Goal: Find specific page/section: Find specific page/section

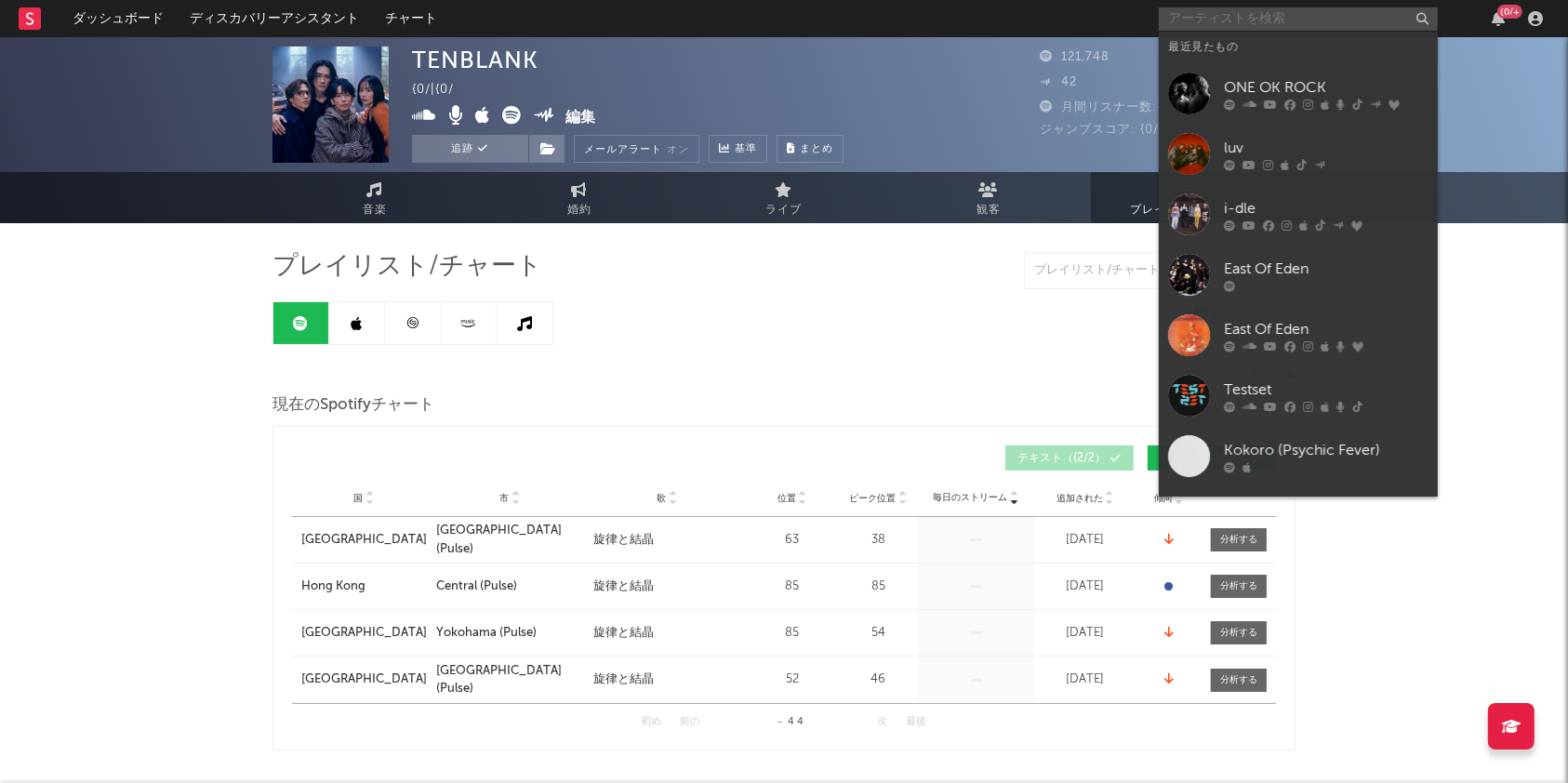
click at [1189, 11] on input "text" at bounding box center [1298, 19] width 279 height 23
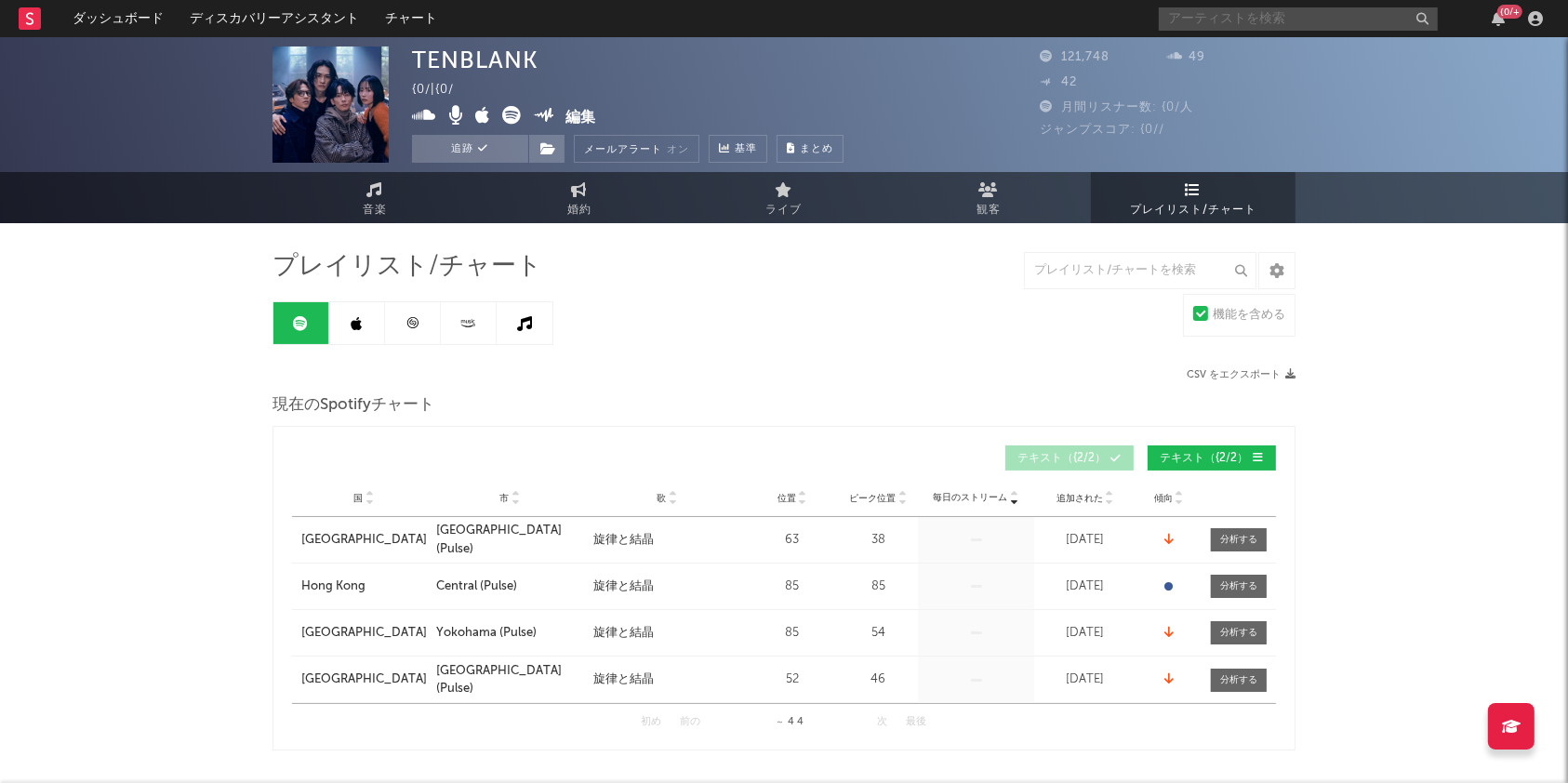
type input "y"
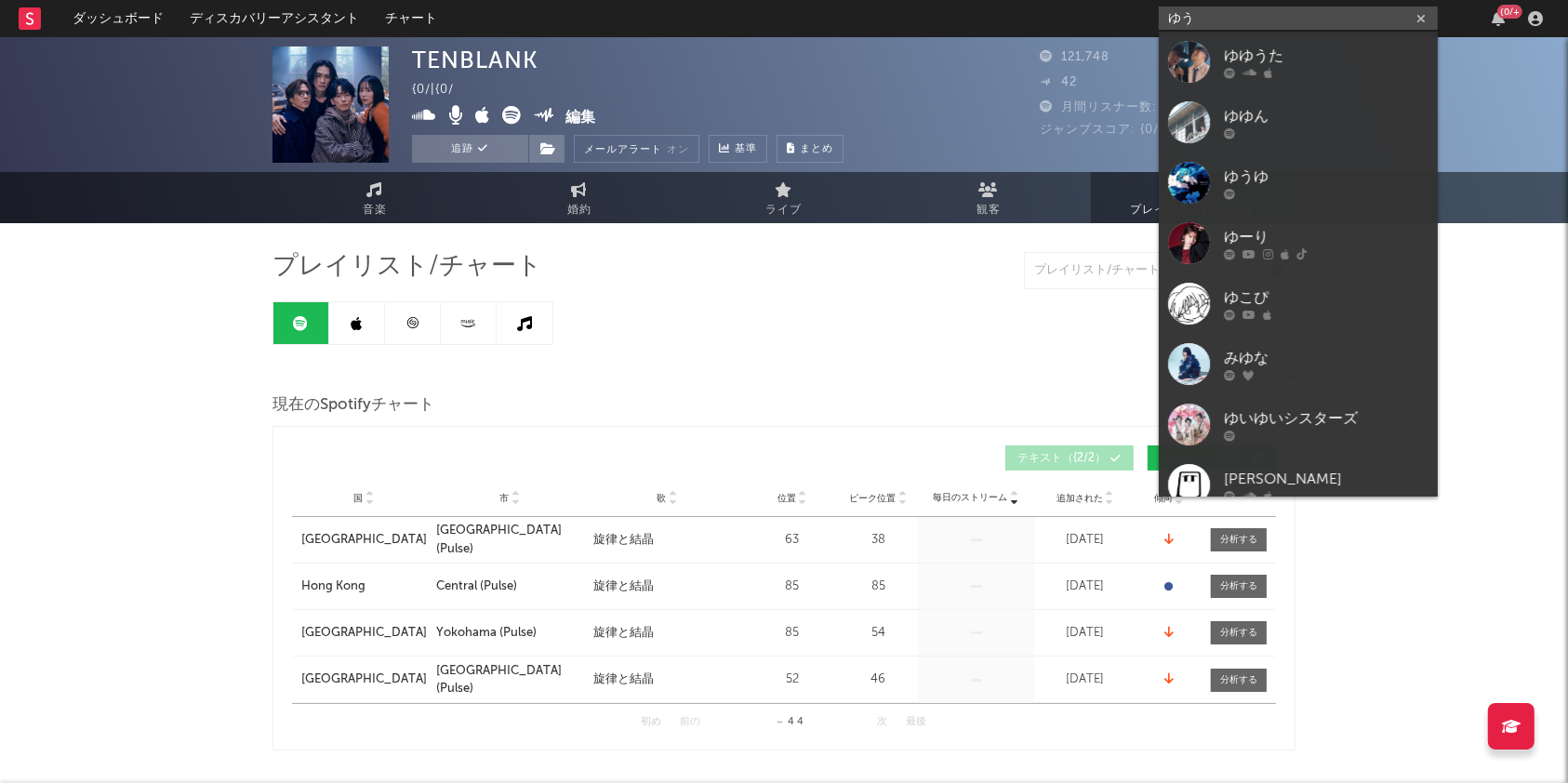
type input "ゆ"
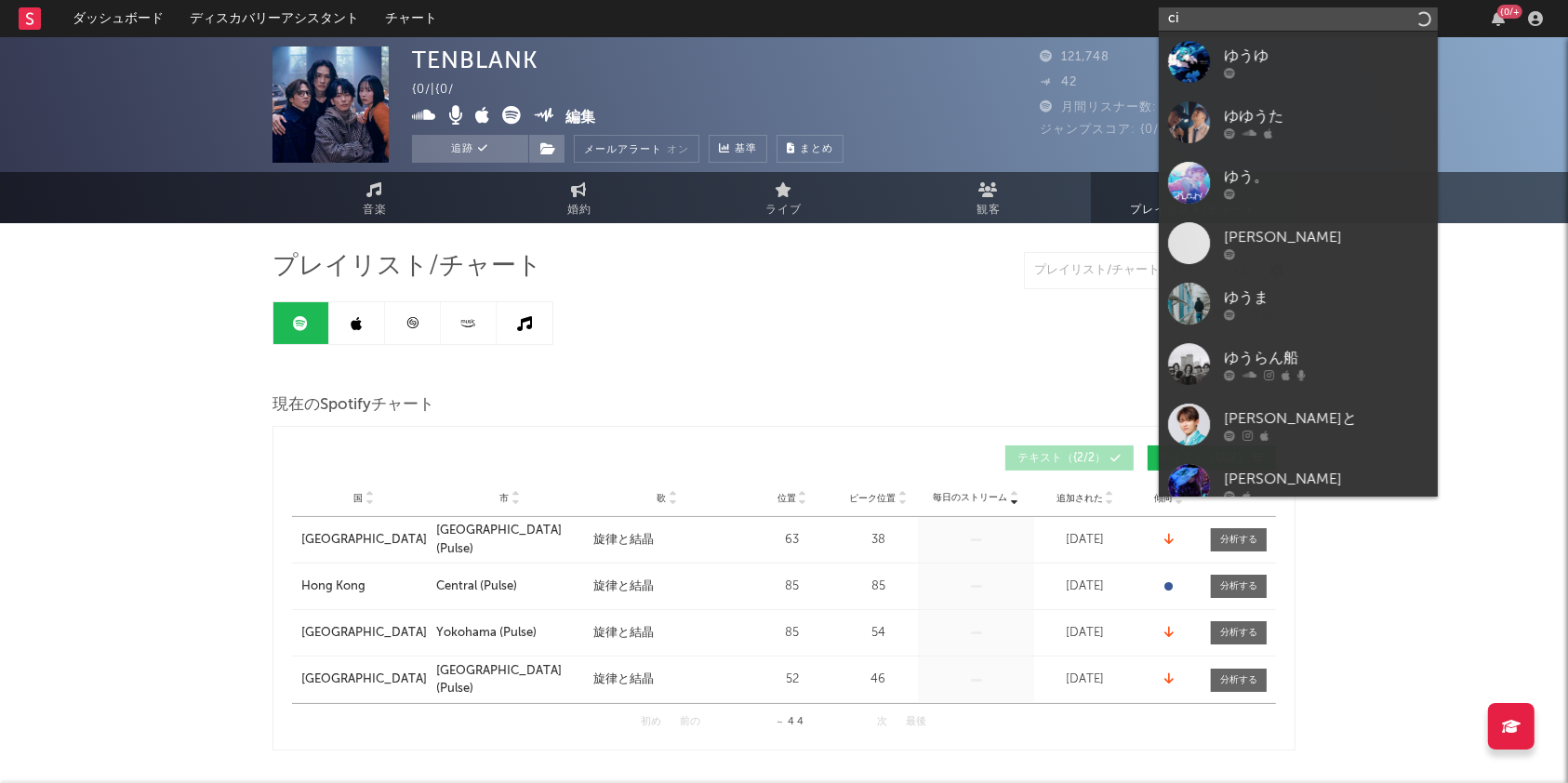
type input "c"
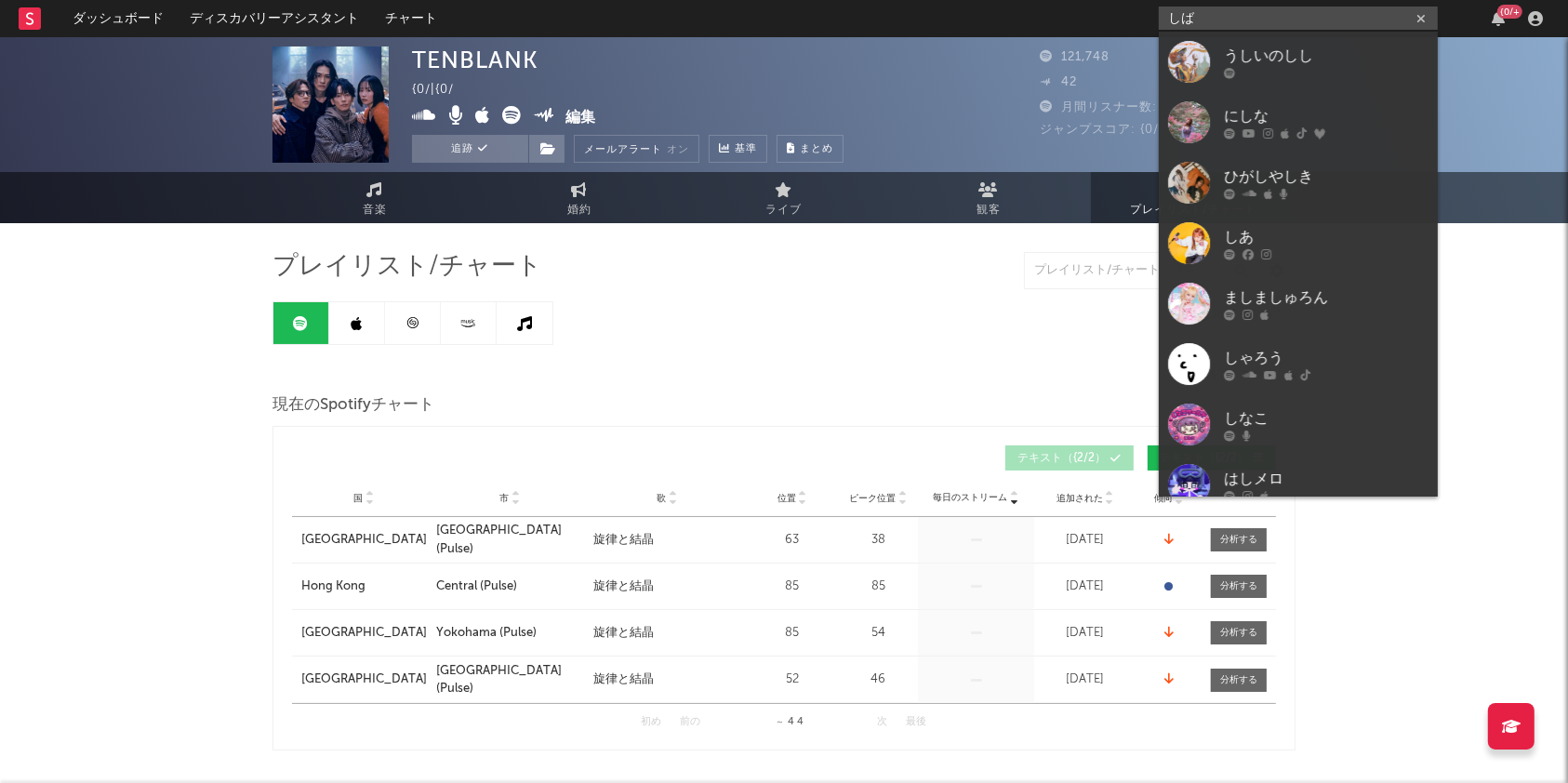
type input "し"
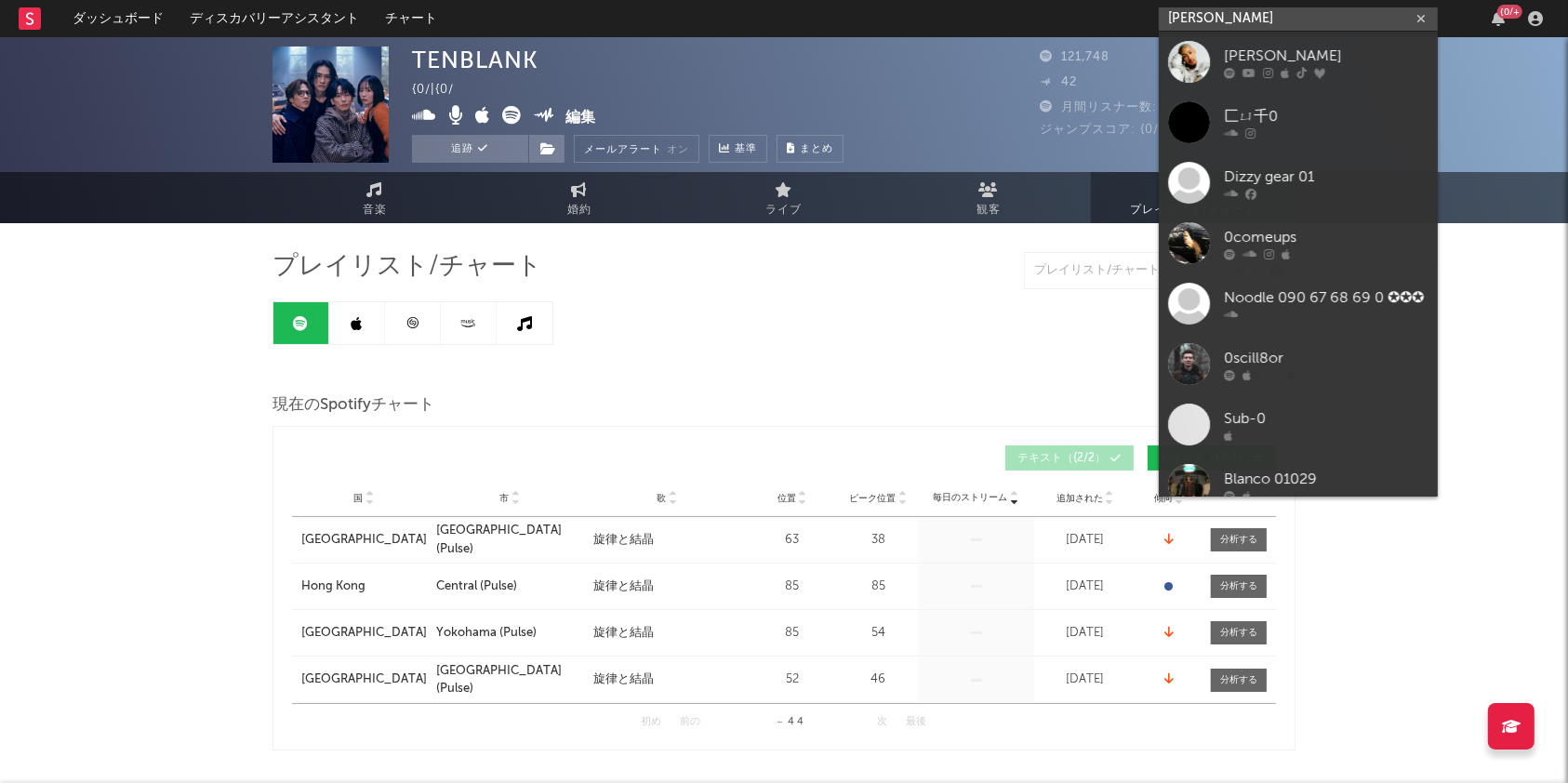
type input "[PERSON_NAME]"
click at [1272, 56] on div "[PERSON_NAME]" at bounding box center [1326, 57] width 205 height 22
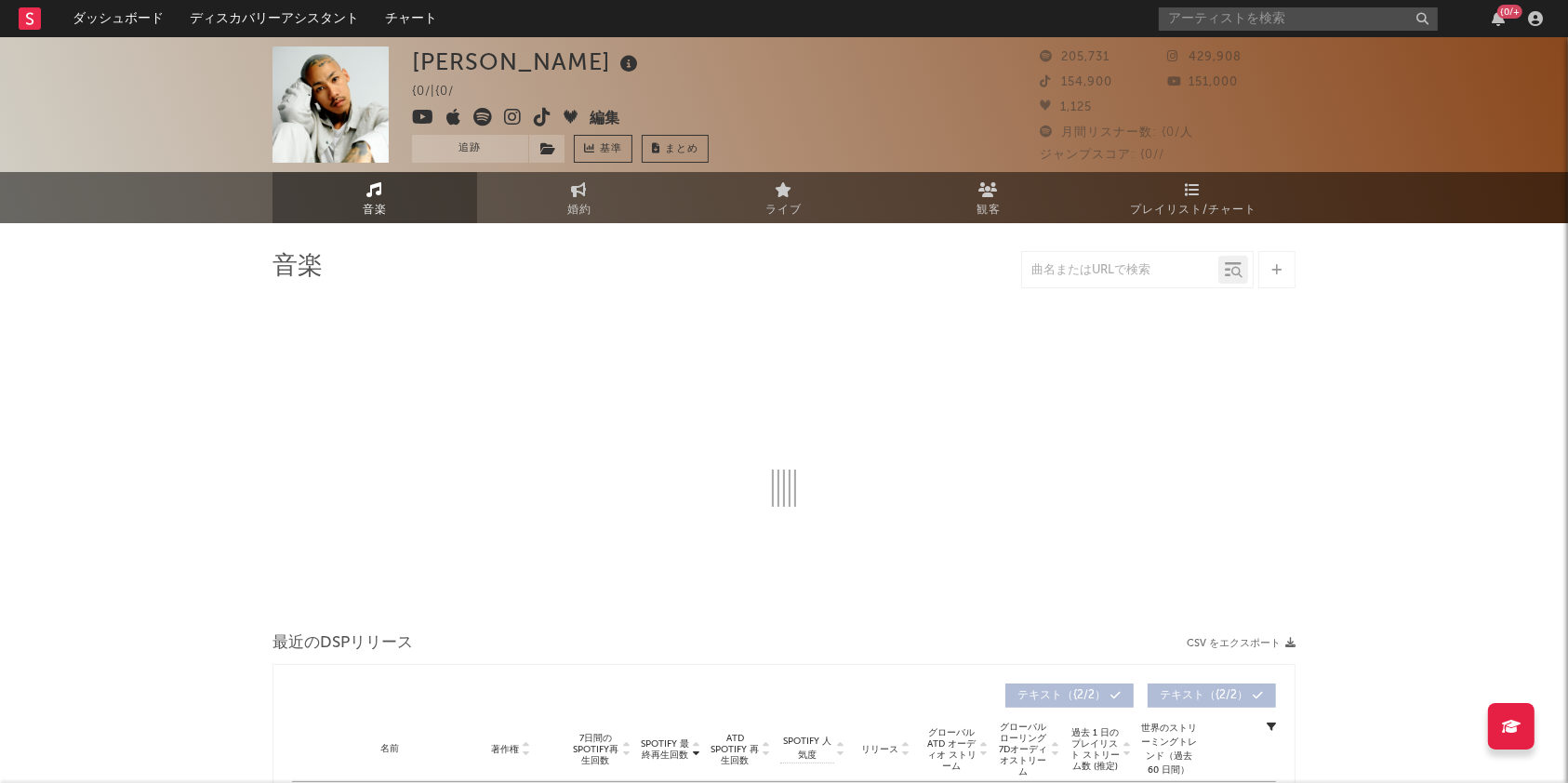
click at [1203, 192] on link "プレイリスト/チャート" at bounding box center [1193, 197] width 205 height 51
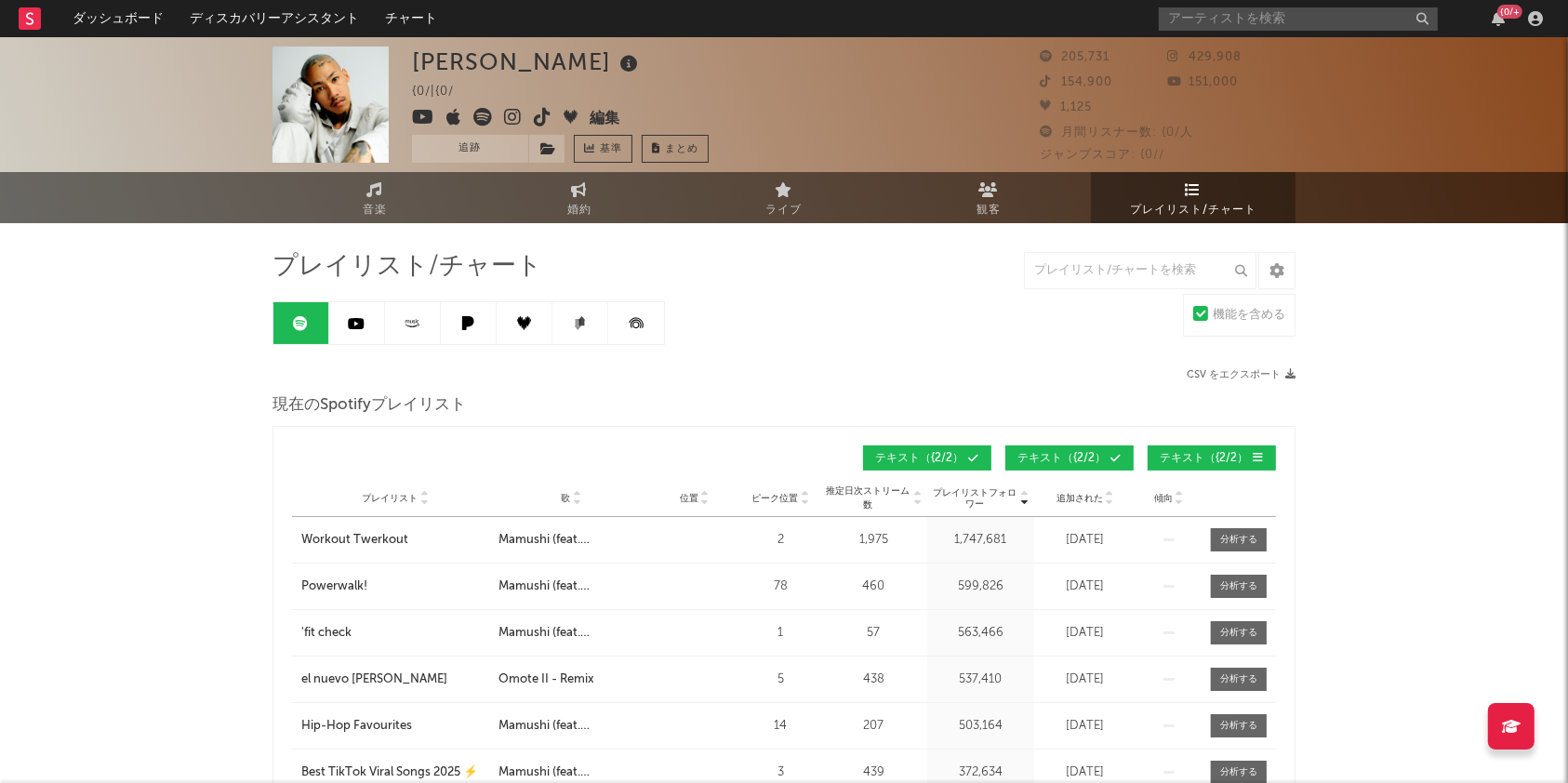
click at [572, 499] on icon at bounding box center [577, 503] width 9 height 7
click at [578, 491] on icon at bounding box center [577, 495] width 9 height 7
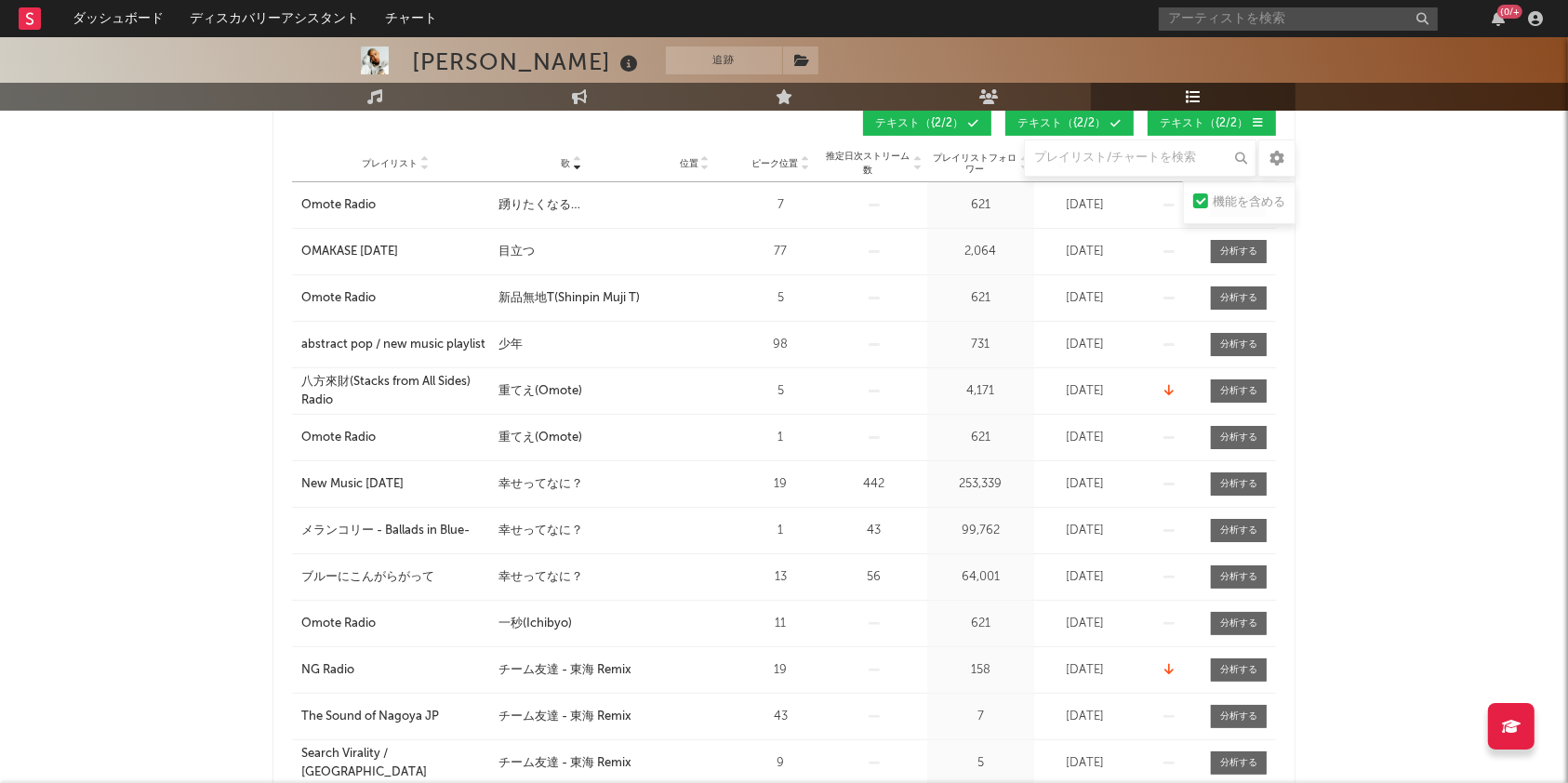
scroll to position [372, 0]
